Goal: Task Accomplishment & Management: Manage account settings

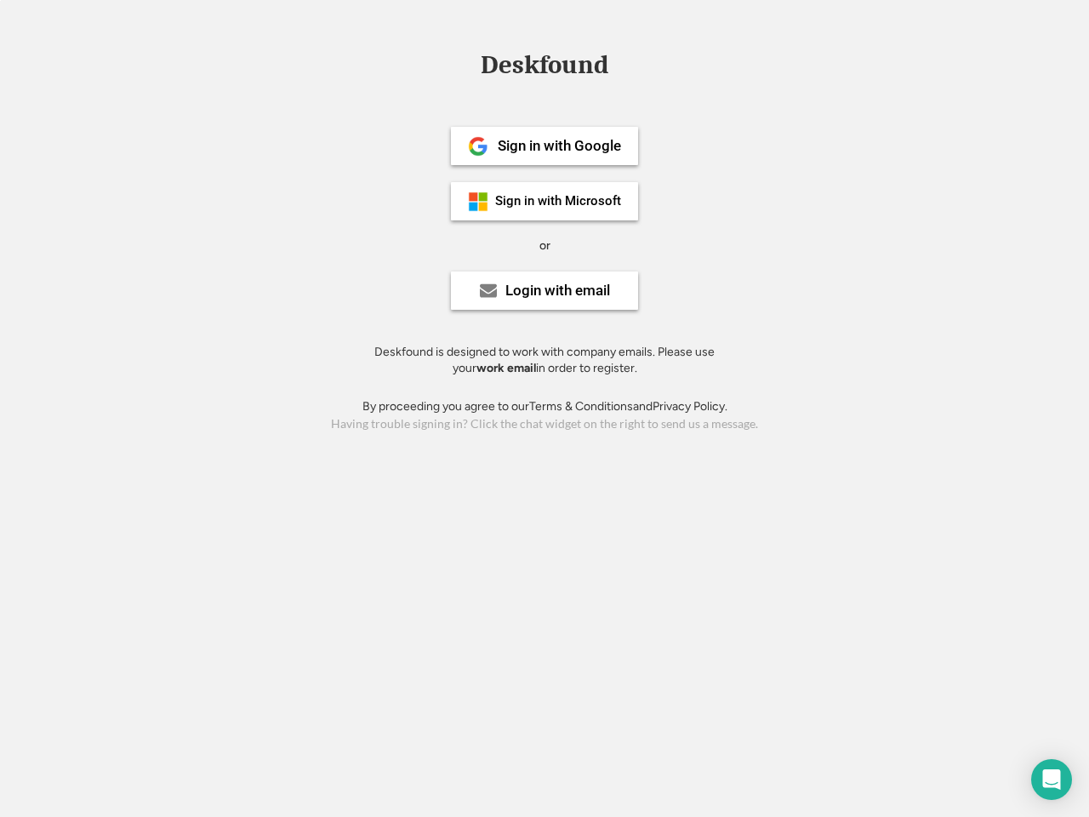
click at [544, 243] on div "or" at bounding box center [544, 245] width 11 height 17
click at [544, 68] on div "Deskfound" at bounding box center [544, 65] width 145 height 26
click at [465, 64] on div "Deskfound" at bounding box center [544, 68] width 1089 height 32
click at [544, 68] on div "Deskfound" at bounding box center [544, 65] width 145 height 26
click at [544, 245] on div "or" at bounding box center [544, 245] width 11 height 17
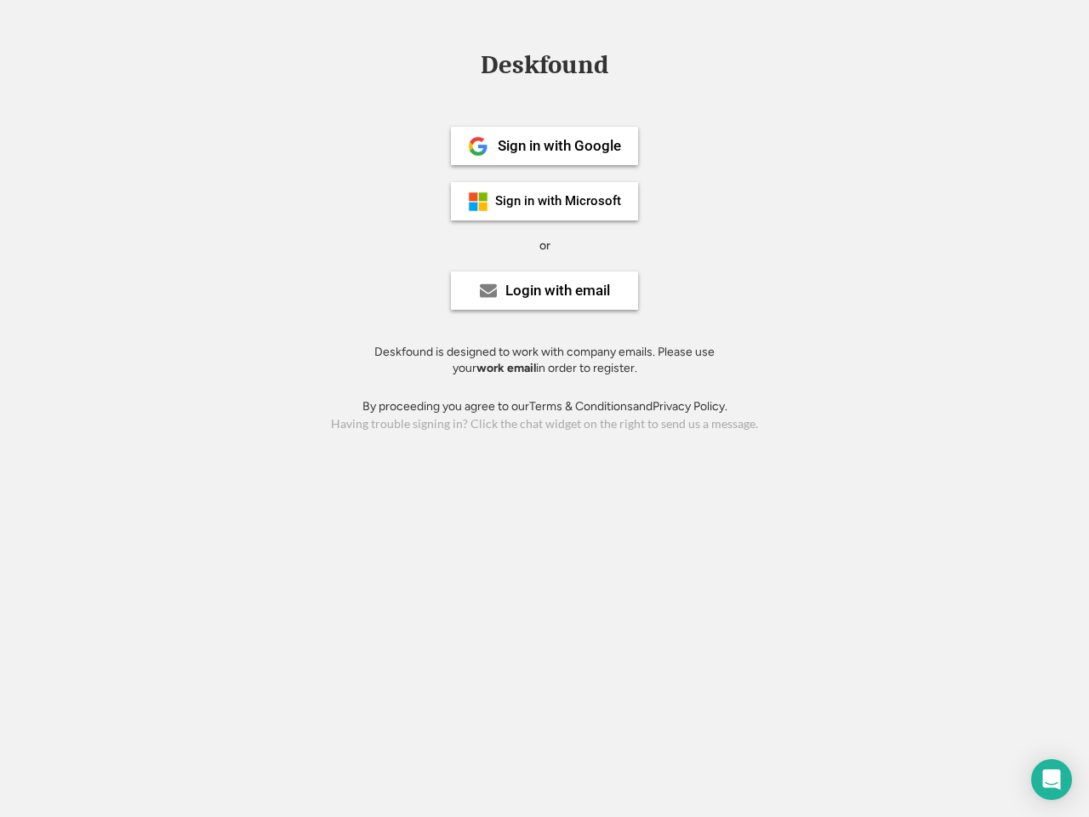
click at [544, 145] on div "Sign in with Google" at bounding box center [559, 146] width 123 height 14
click at [559, 145] on div "Sign in with Google" at bounding box center [559, 146] width 123 height 14
click at [478, 146] on img at bounding box center [478, 146] width 20 height 20
click at [544, 201] on div "Sign in with Microsoft" at bounding box center [558, 201] width 126 height 13
click at [559, 201] on div "Sign in with Microsoft" at bounding box center [558, 201] width 126 height 13
